Goal: Task Accomplishment & Management: Use online tool/utility

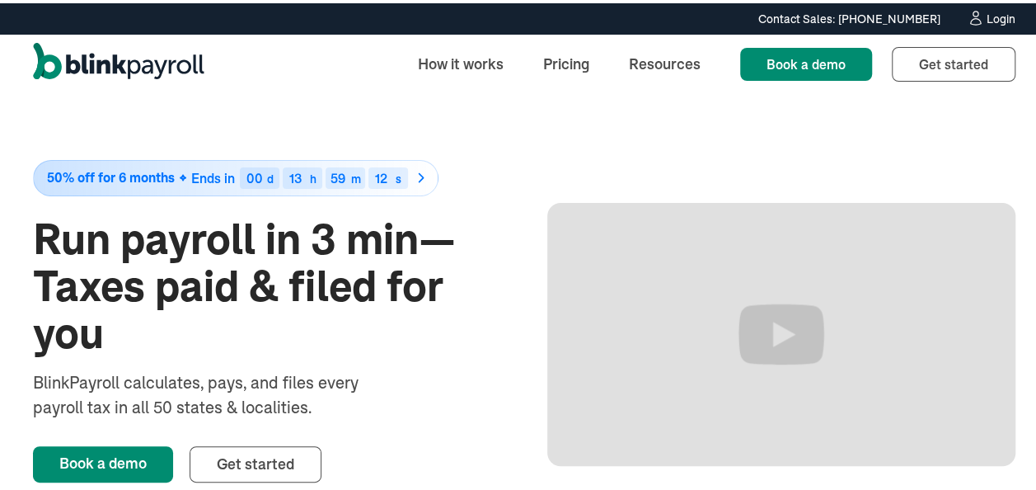
click at [987, 15] on div "Login" at bounding box center [1001, 16] width 29 height 12
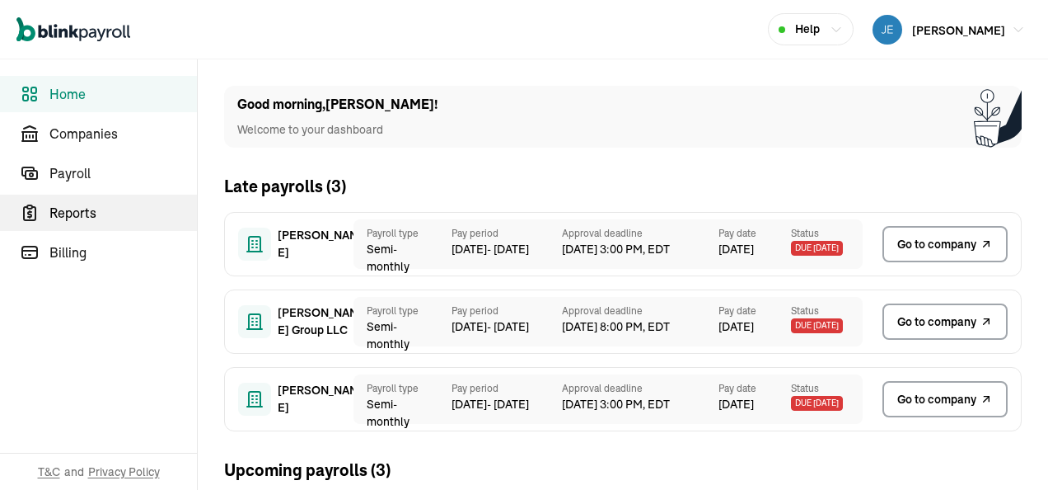
click at [74, 214] on span "Reports" at bounding box center [123, 213] width 148 height 20
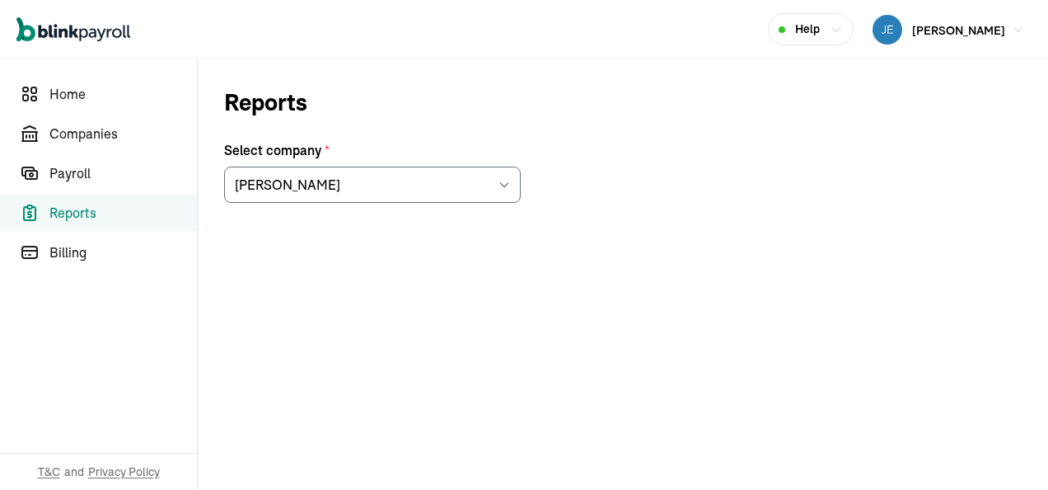
click at [504, 179] on icon at bounding box center [504, 184] width 13 height 13
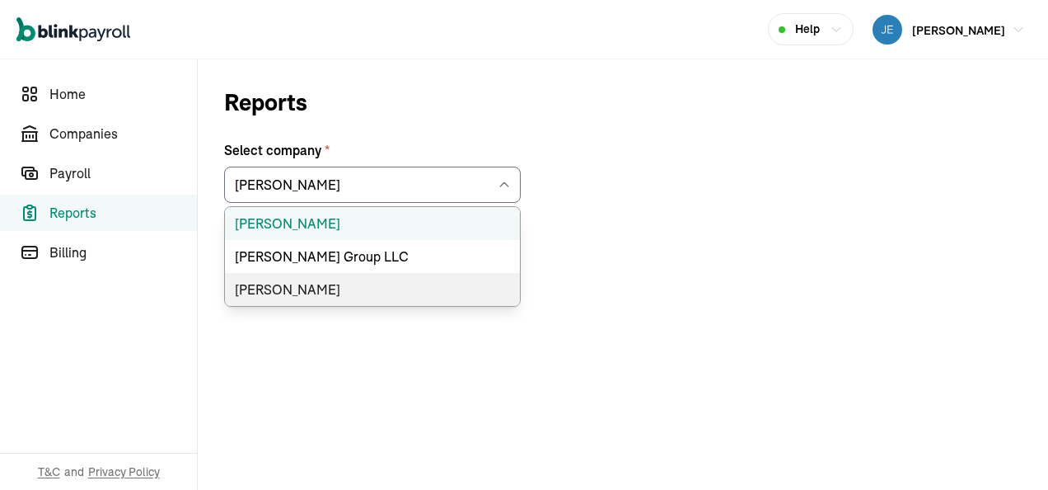
click at [312, 287] on li "[PERSON_NAME]" at bounding box center [372, 289] width 295 height 33
type input "[PERSON_NAME]"
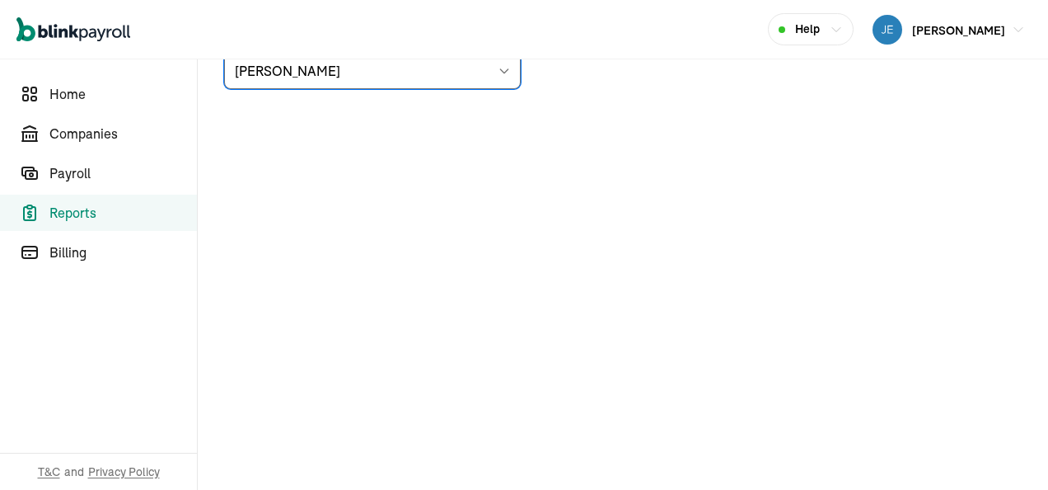
click at [302, 73] on input "[PERSON_NAME]" at bounding box center [372, 71] width 297 height 36
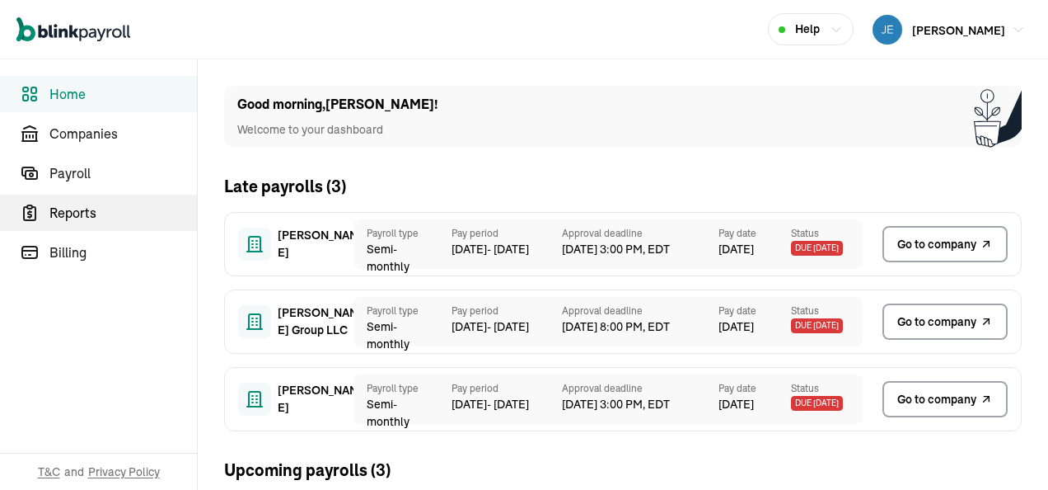
click at [74, 214] on span "Reports" at bounding box center [123, 213] width 148 height 20
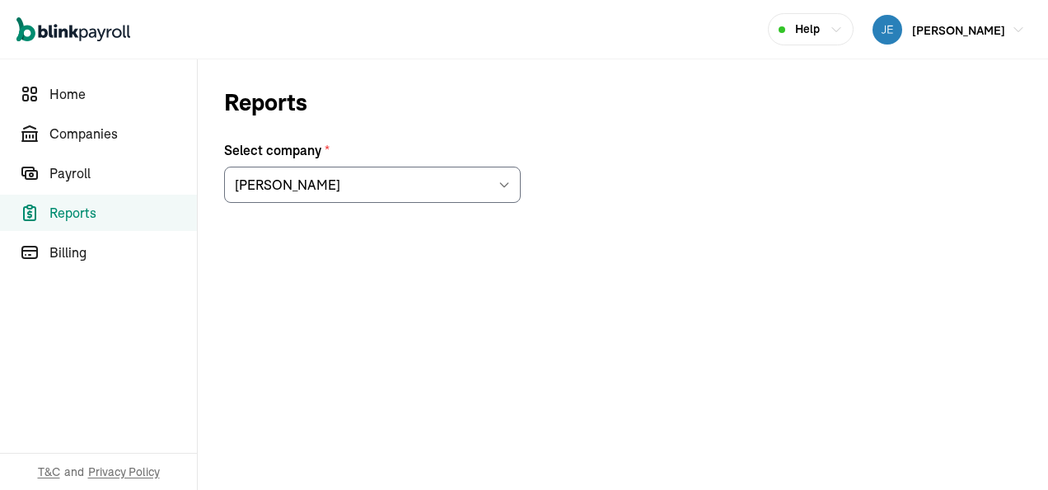
click at [504, 179] on icon at bounding box center [504, 184] width 13 height 13
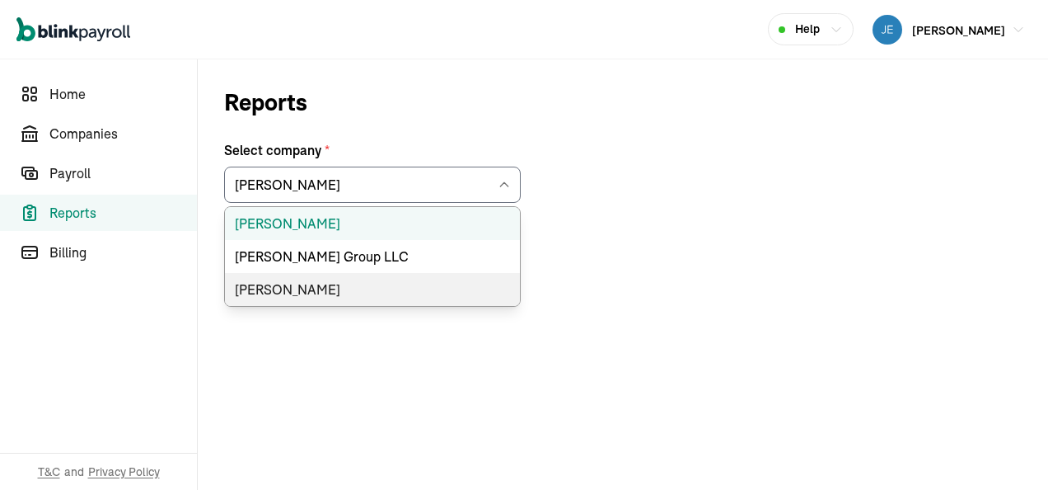
click at [312, 287] on li "[PERSON_NAME]" at bounding box center [372, 289] width 295 height 33
type input "[PERSON_NAME]"
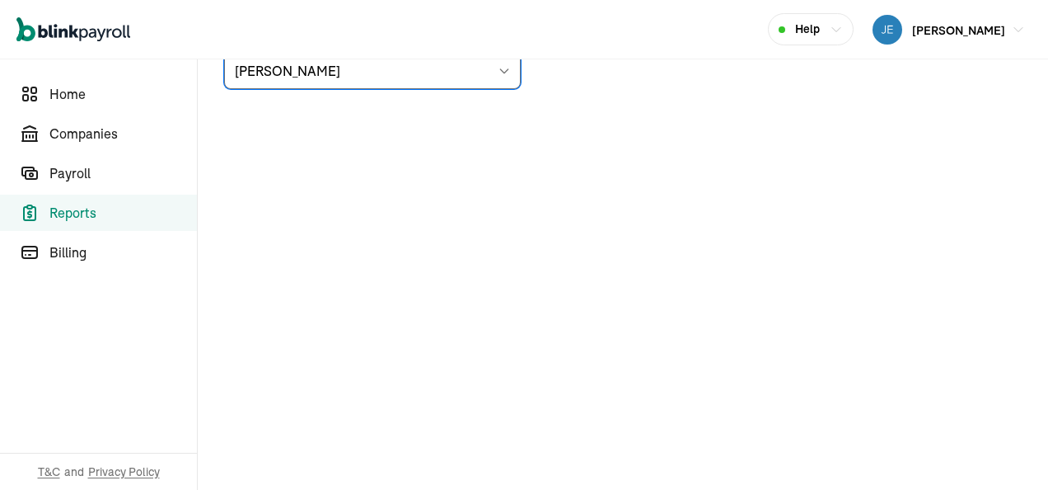
click at [302, 73] on input "[PERSON_NAME]" at bounding box center [372, 71] width 297 height 36
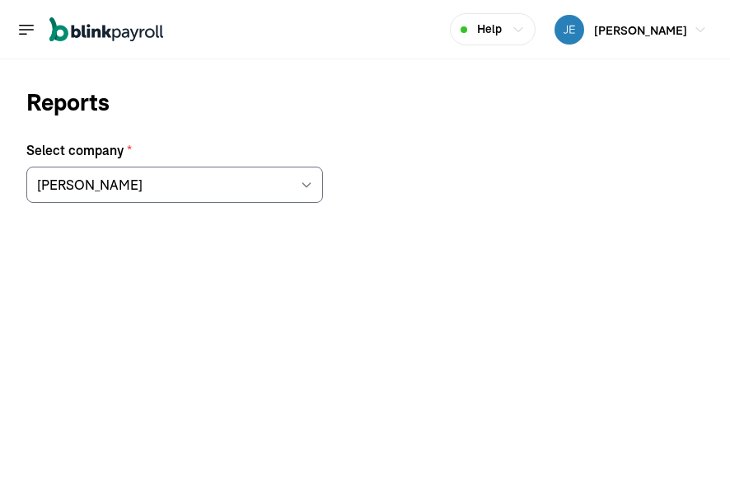
scroll to position [114, 0]
